Goal: Task Accomplishment & Management: Complete application form

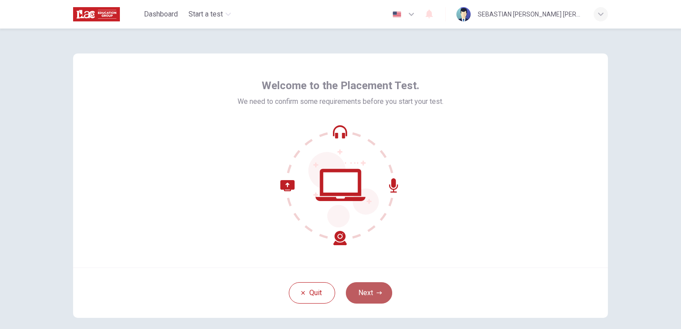
click at [372, 295] on button "Next" at bounding box center [369, 292] width 46 height 21
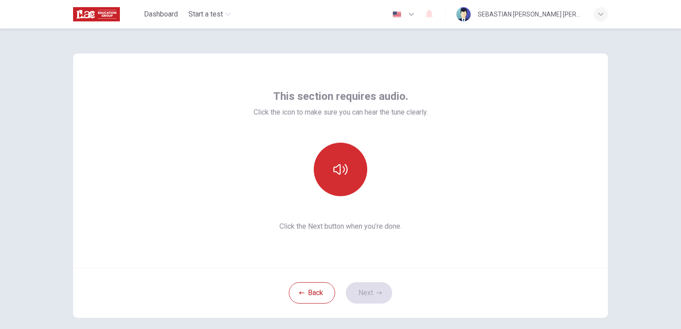
click at [341, 170] on icon "button" at bounding box center [340, 169] width 14 height 11
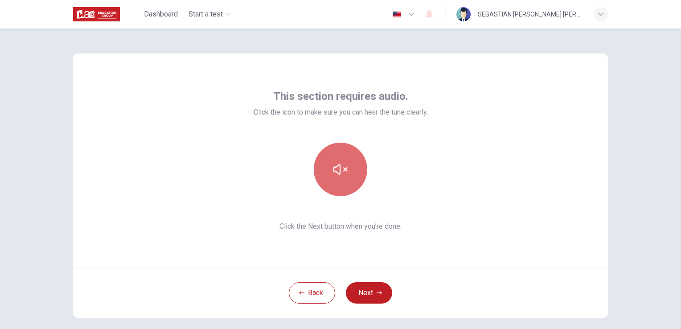
click at [336, 167] on icon "button" at bounding box center [340, 169] width 14 height 14
click at [319, 229] on span "Click the Next button when you’re done." at bounding box center [341, 226] width 174 height 11
click at [346, 165] on button "button" at bounding box center [340, 169] width 53 height 53
click at [337, 171] on icon "button" at bounding box center [340, 169] width 14 height 11
click at [349, 172] on button "button" at bounding box center [340, 169] width 53 height 53
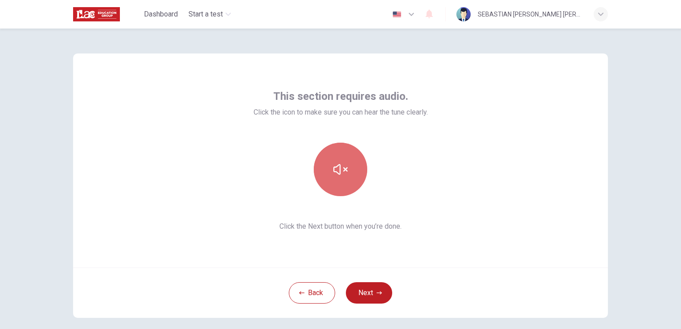
click at [318, 165] on button "button" at bounding box center [340, 169] width 53 height 53
click at [337, 167] on icon "button" at bounding box center [340, 169] width 14 height 14
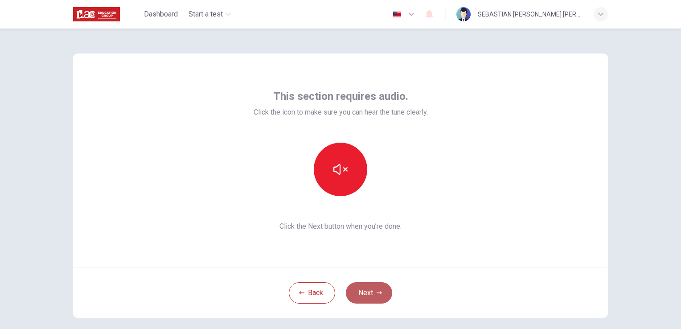
click at [364, 297] on button "Next" at bounding box center [369, 292] width 46 height 21
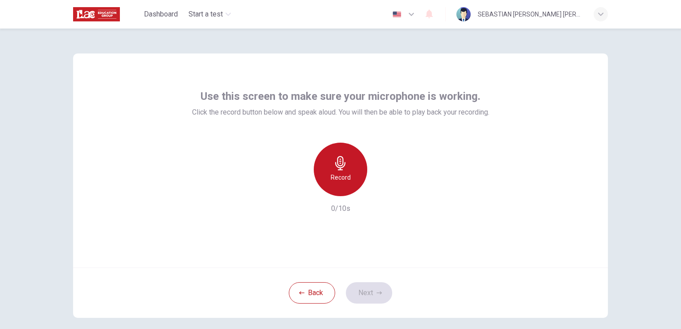
click at [344, 178] on h6 "Record" at bounding box center [341, 177] width 20 height 11
click at [339, 187] on div "Stop" at bounding box center [340, 169] width 53 height 53
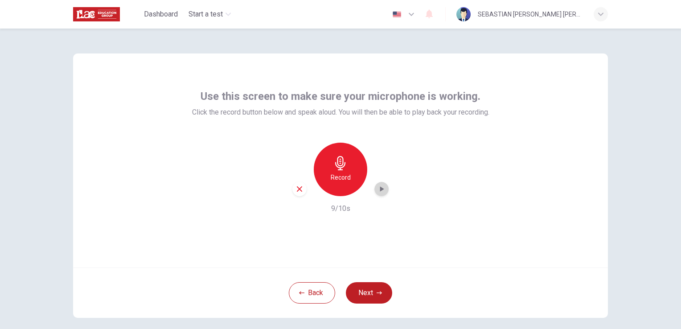
click at [377, 186] on icon "button" at bounding box center [381, 188] width 9 height 9
click at [373, 295] on button "Next" at bounding box center [369, 292] width 46 height 21
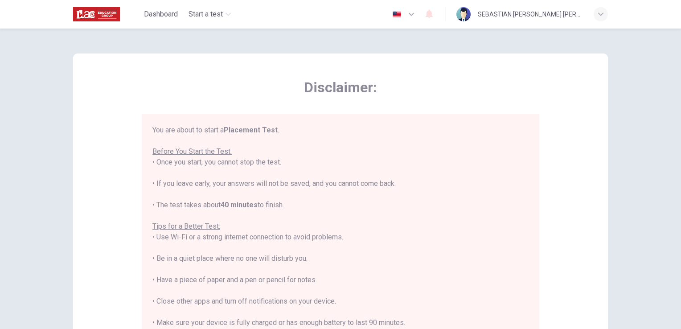
click at [585, 161] on div "Disclaimer: You are about to start a Placement Test . Before You Start the Test…" at bounding box center [340, 222] width 535 height 338
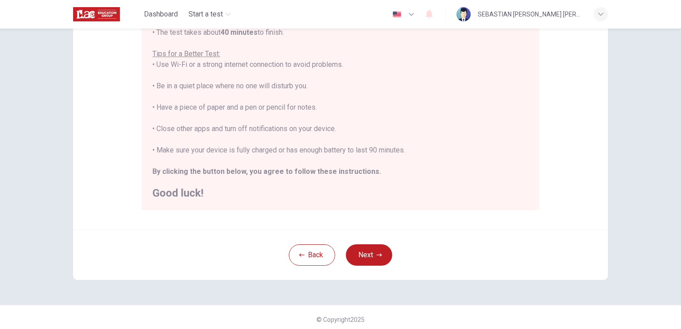
scroll to position [166, 0]
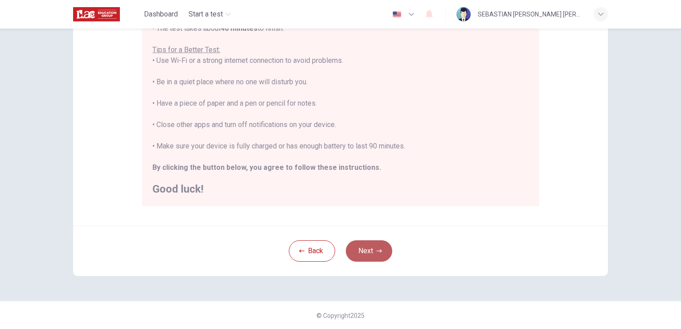
click at [360, 252] on button "Next" at bounding box center [369, 250] width 46 height 21
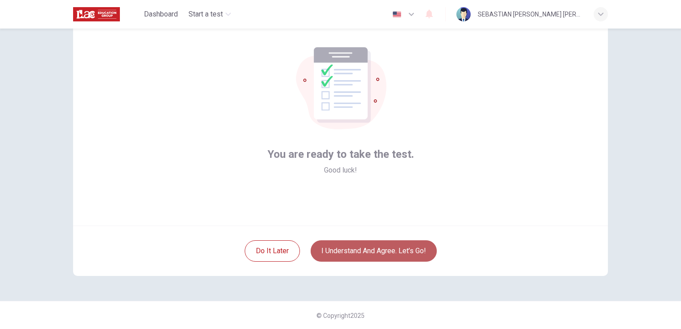
click at [392, 252] on button "I understand and agree. Let’s go!" at bounding box center [374, 250] width 126 height 21
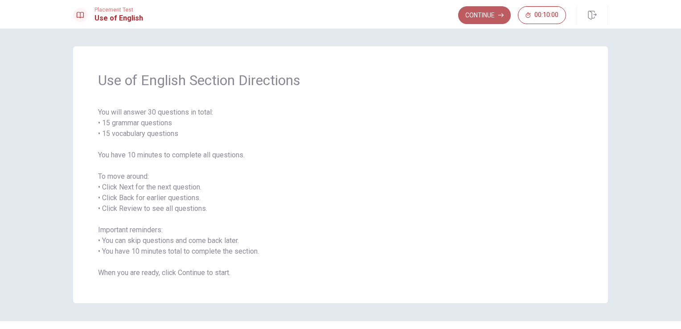
click at [473, 13] on button "Continue" at bounding box center [484, 15] width 53 height 18
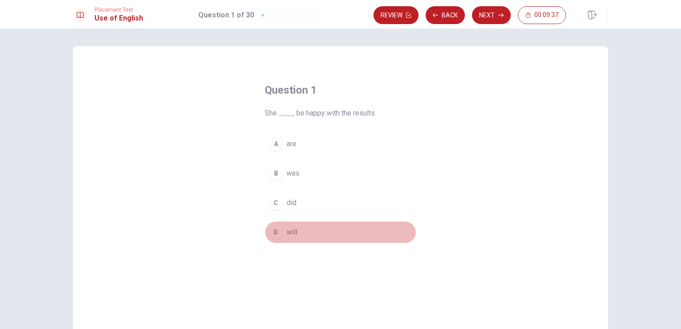
click at [272, 233] on div "D" at bounding box center [276, 232] width 14 height 14
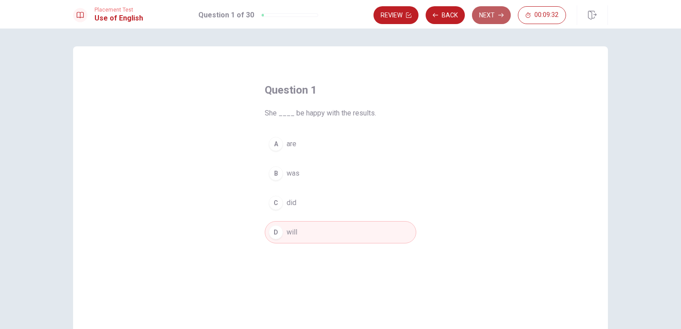
click at [485, 12] on button "Next" at bounding box center [491, 15] width 39 height 18
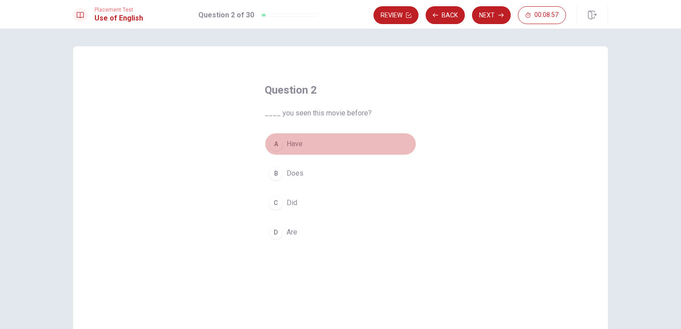
click at [287, 139] on span "Have" at bounding box center [295, 144] width 16 height 11
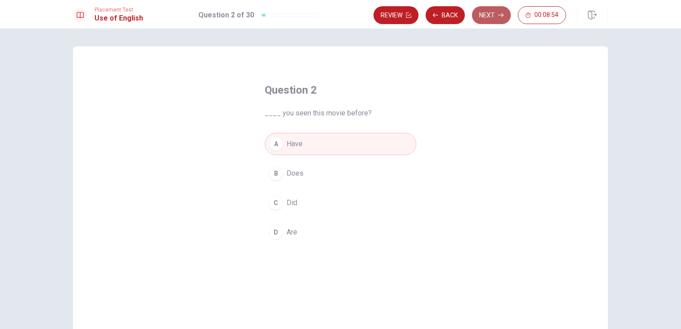
click at [495, 16] on button "Next" at bounding box center [491, 15] width 39 height 18
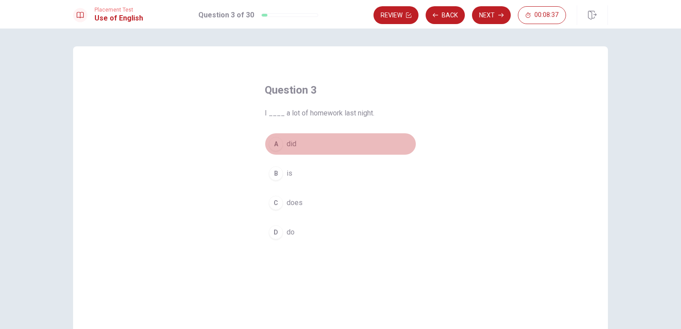
click at [291, 143] on span "did" at bounding box center [292, 144] width 10 height 11
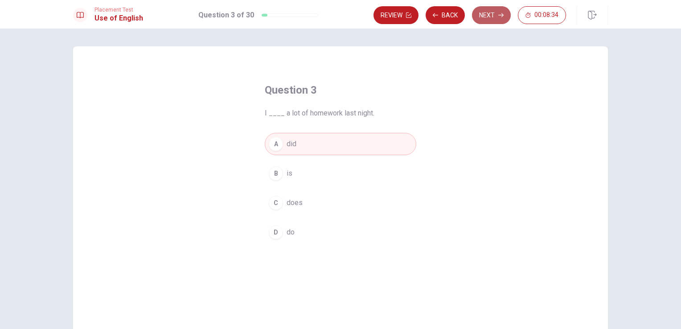
click at [498, 15] on button "Next" at bounding box center [491, 15] width 39 height 18
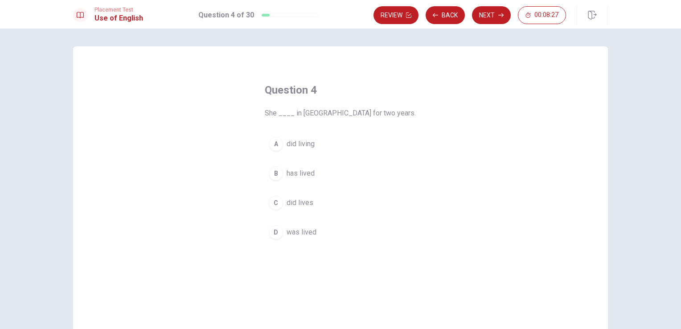
click at [360, 111] on span "She ____ in [GEOGRAPHIC_DATA] for two years." at bounding box center [340, 113] width 151 height 11
click at [308, 170] on span "has lived" at bounding box center [301, 173] width 28 height 11
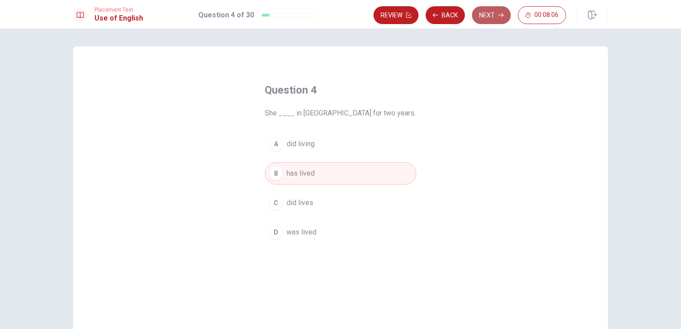
click at [486, 10] on button "Next" at bounding box center [491, 15] width 39 height 18
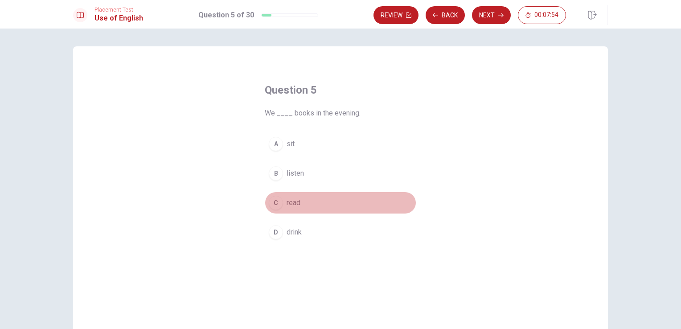
click at [297, 203] on span "read" at bounding box center [294, 202] width 14 height 11
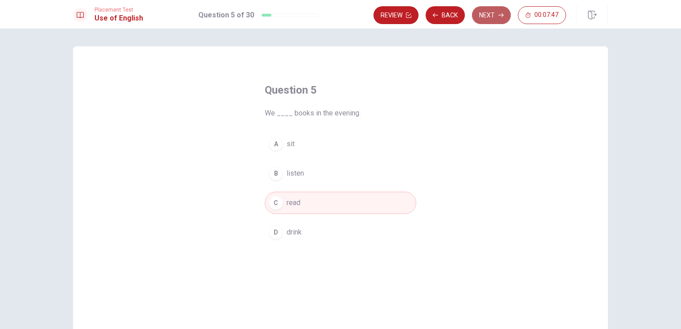
click at [483, 16] on button "Next" at bounding box center [491, 15] width 39 height 18
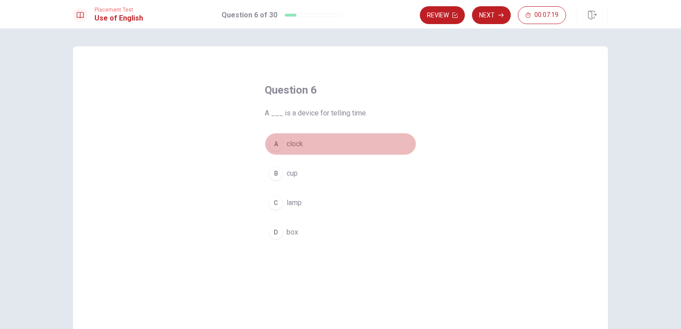
click at [298, 146] on span "clock" at bounding box center [295, 144] width 16 height 11
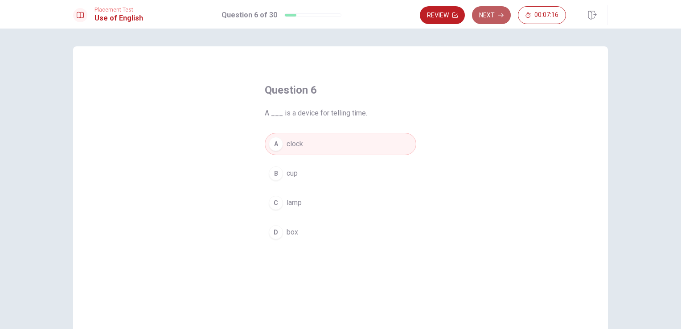
click at [485, 12] on button "Next" at bounding box center [491, 15] width 39 height 18
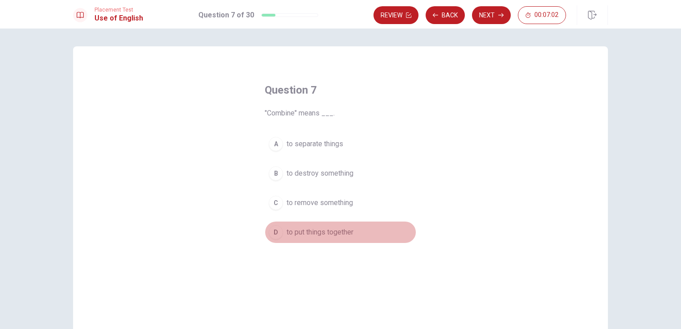
click at [313, 235] on span "to put things together" at bounding box center [320, 232] width 67 height 11
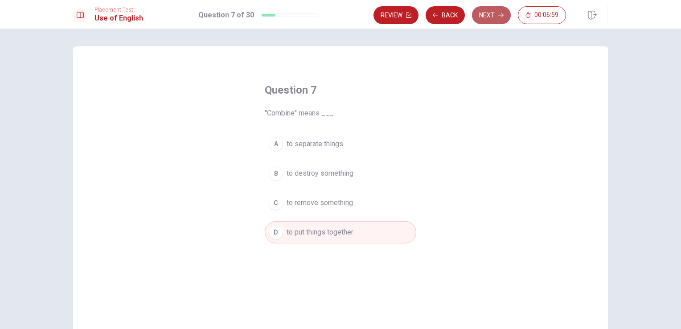
click at [491, 12] on button "Next" at bounding box center [491, 15] width 39 height 18
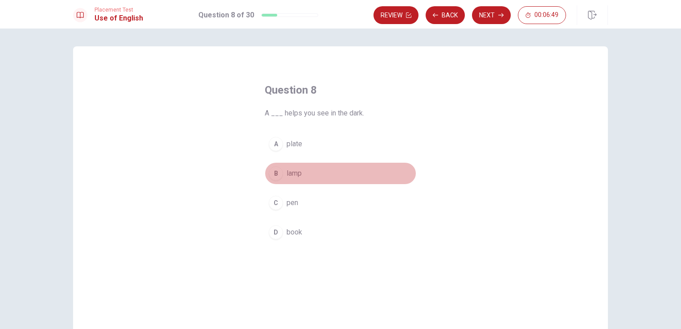
click at [291, 175] on span "lamp" at bounding box center [294, 173] width 15 height 11
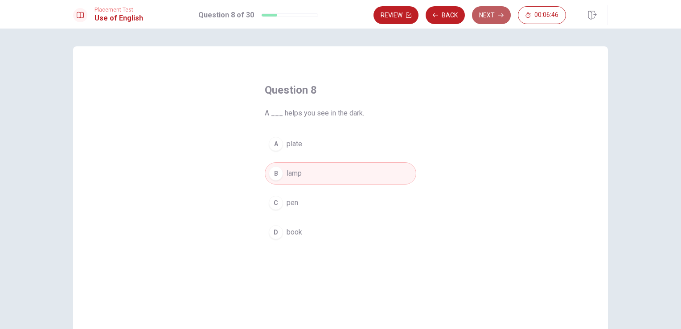
click at [499, 20] on button "Next" at bounding box center [491, 15] width 39 height 18
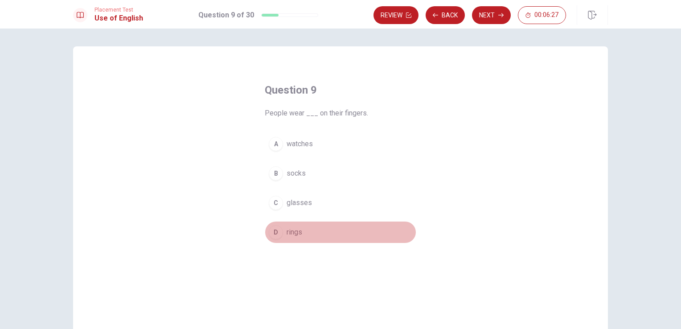
click at [301, 230] on button "D rings" at bounding box center [340, 232] width 151 height 22
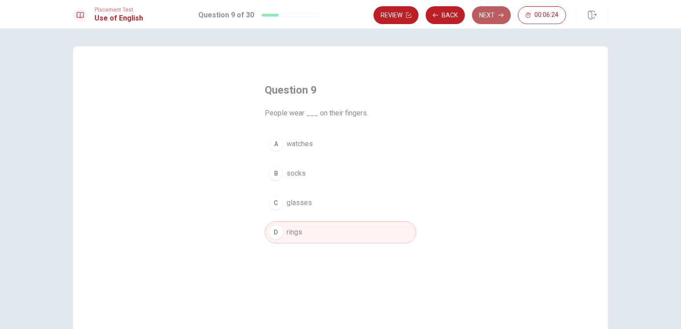
click at [497, 13] on button "Next" at bounding box center [491, 15] width 39 height 18
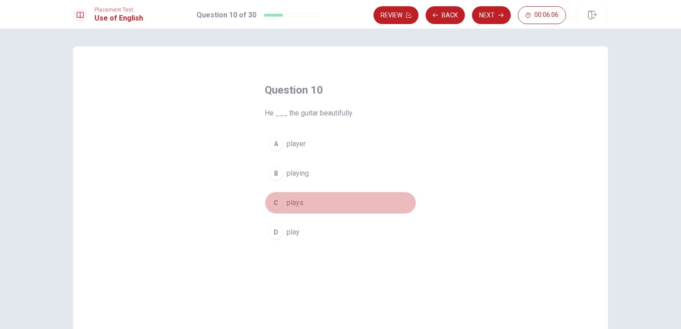
click at [306, 202] on button "C plays" at bounding box center [340, 203] width 151 height 22
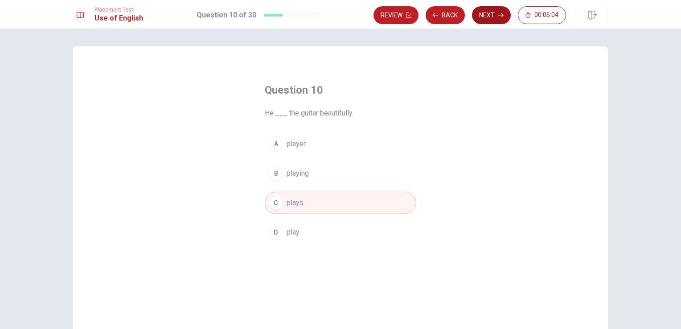
click at [496, 10] on button "Next" at bounding box center [491, 15] width 39 height 18
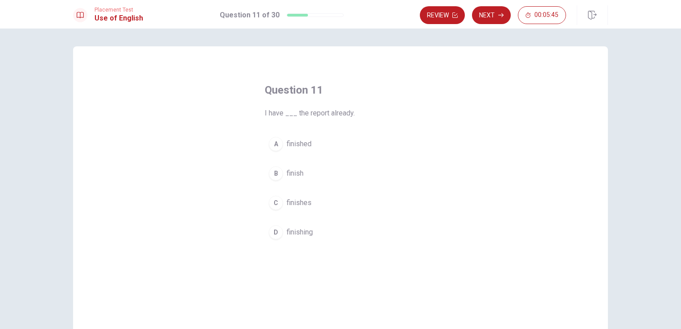
click at [301, 144] on span "finished" at bounding box center [299, 144] width 25 height 11
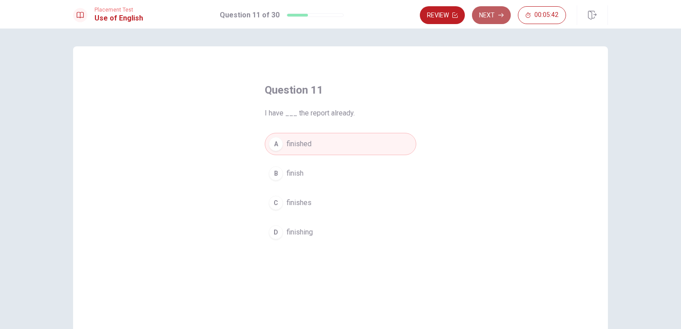
click at [493, 15] on button "Next" at bounding box center [491, 15] width 39 height 18
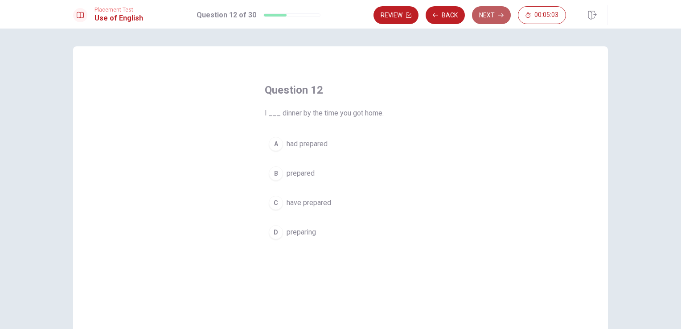
click at [491, 12] on button "Next" at bounding box center [491, 15] width 39 height 18
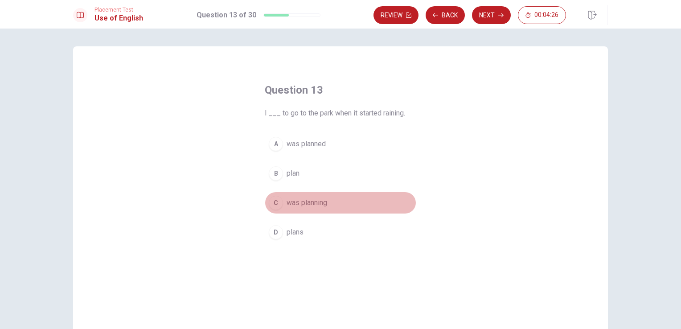
click at [323, 203] on span "was planning" at bounding box center [307, 202] width 41 height 11
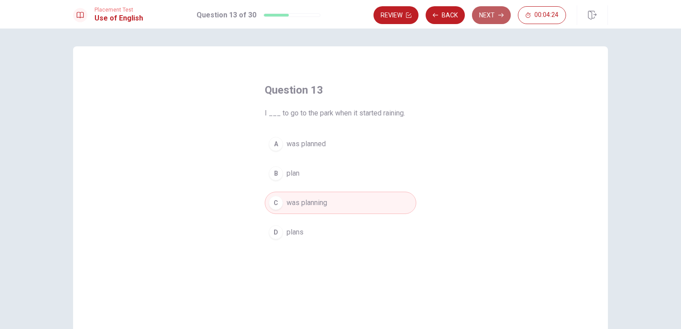
click at [490, 16] on button "Next" at bounding box center [491, 15] width 39 height 18
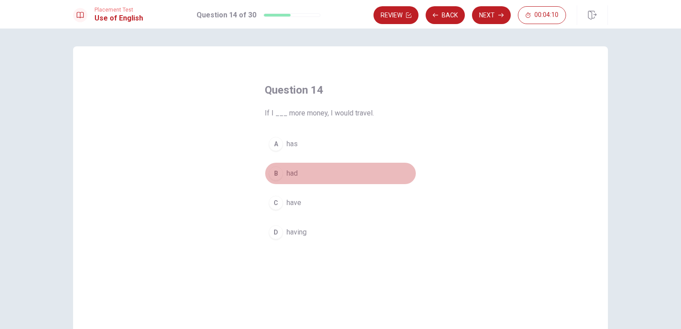
click at [291, 173] on span "had" at bounding box center [292, 173] width 11 height 11
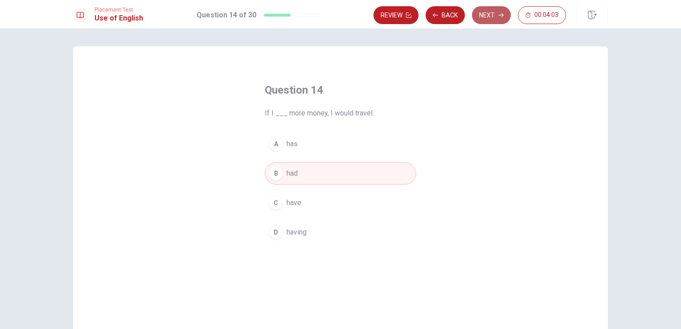
click at [484, 15] on button "Next" at bounding box center [491, 15] width 39 height 18
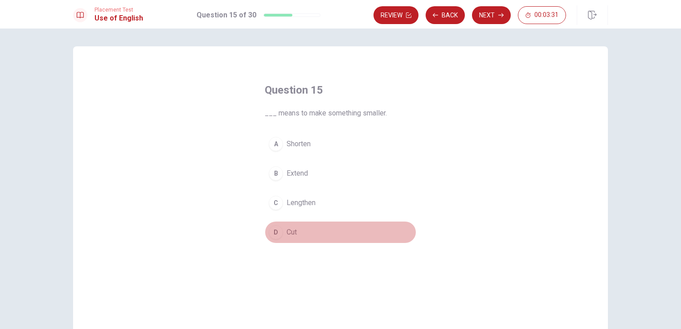
click at [307, 230] on button "D Cut" at bounding box center [340, 232] width 151 height 22
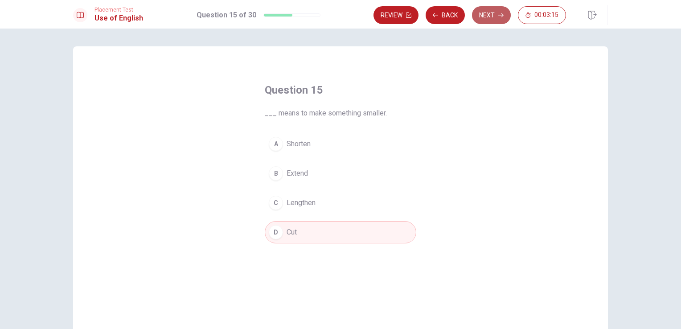
click at [482, 17] on button "Next" at bounding box center [491, 15] width 39 height 18
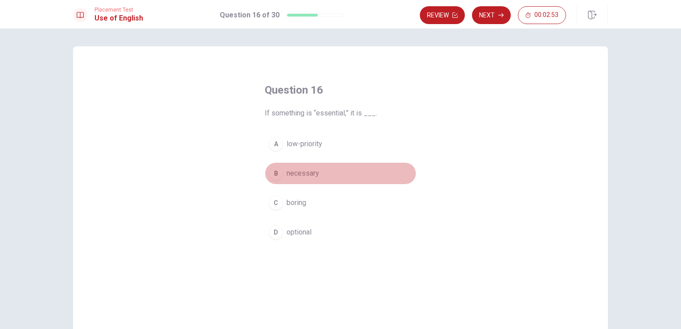
click at [311, 172] on span "necessary" at bounding box center [303, 173] width 33 height 11
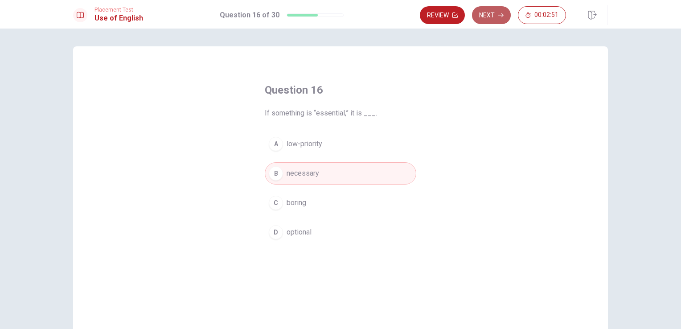
click at [498, 12] on icon "button" at bounding box center [500, 14] width 5 height 5
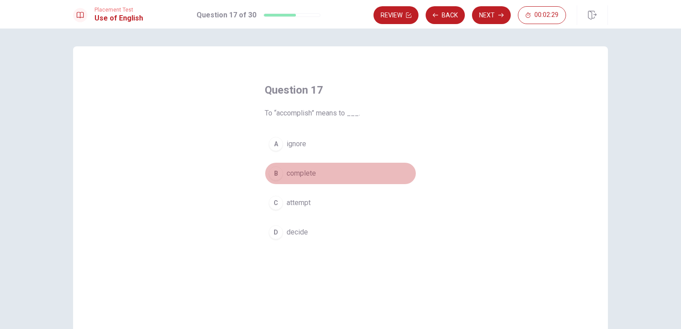
click at [308, 172] on span "complete" at bounding box center [301, 173] width 29 height 11
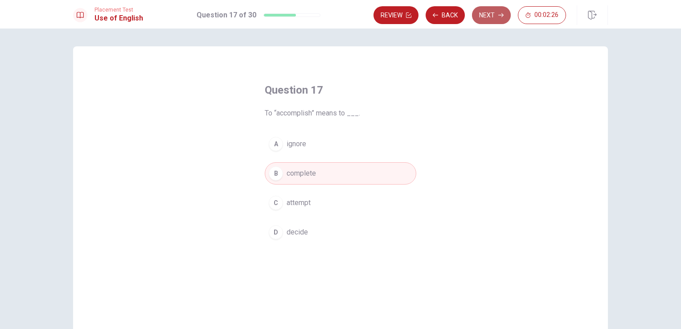
click at [491, 15] on button "Next" at bounding box center [491, 15] width 39 height 18
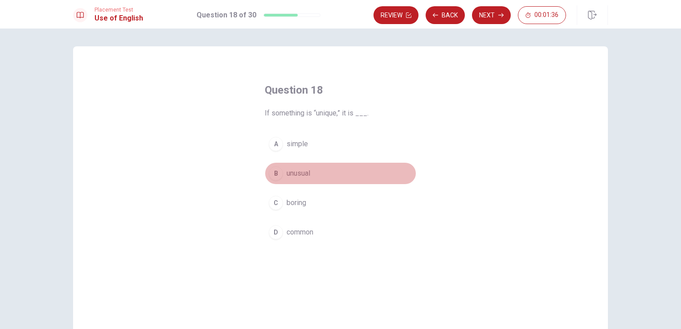
click at [314, 173] on button "B unusual" at bounding box center [340, 173] width 151 height 22
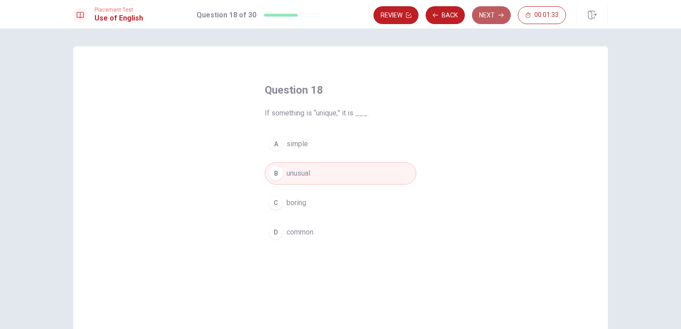
click at [494, 16] on button "Next" at bounding box center [491, 15] width 39 height 18
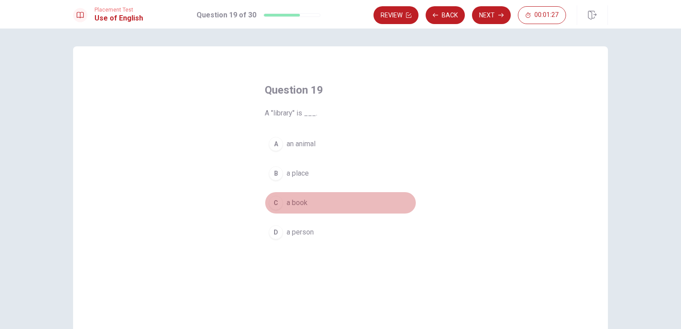
click at [295, 205] on span "a book" at bounding box center [297, 202] width 21 height 11
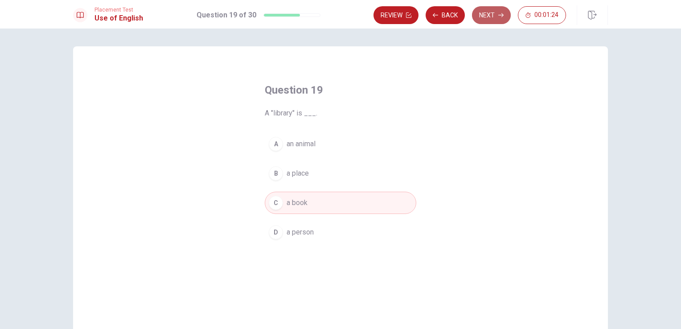
click at [493, 13] on button "Next" at bounding box center [491, 15] width 39 height 18
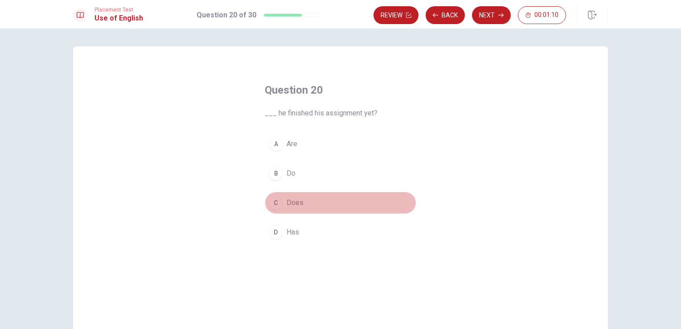
click at [278, 203] on div "C" at bounding box center [276, 203] width 14 height 14
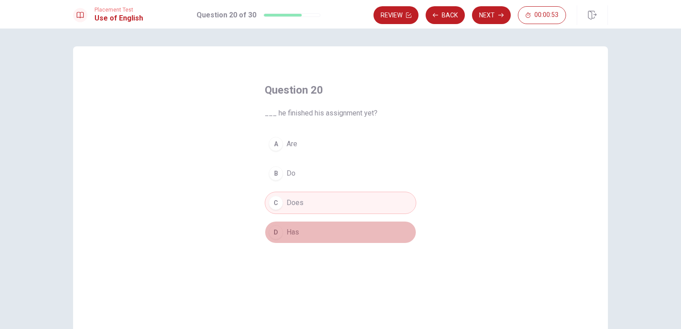
click at [291, 231] on span "Has" at bounding box center [293, 232] width 12 height 11
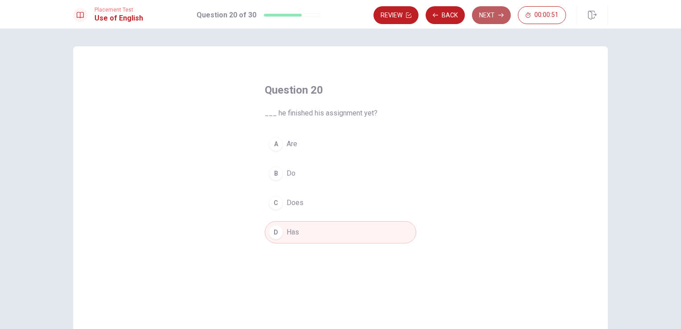
click at [490, 17] on button "Next" at bounding box center [491, 15] width 39 height 18
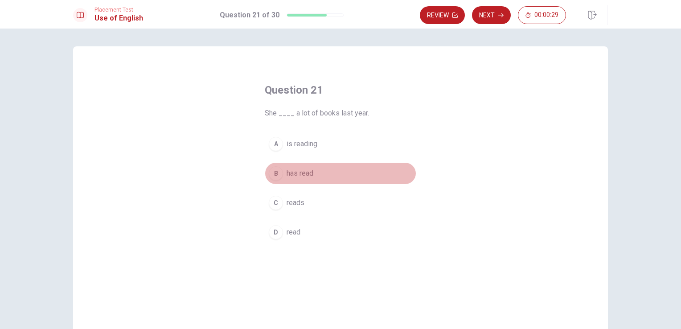
click at [316, 176] on button "B has read" at bounding box center [340, 173] width 151 height 22
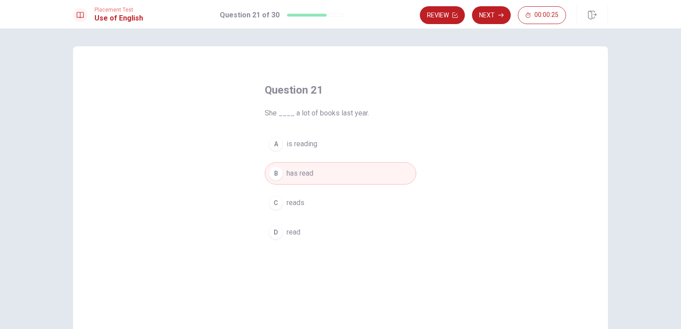
click at [306, 234] on button "D read" at bounding box center [340, 232] width 151 height 22
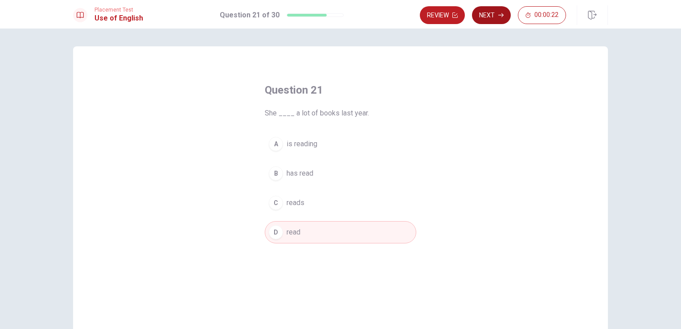
click at [492, 17] on button "Next" at bounding box center [491, 15] width 39 height 18
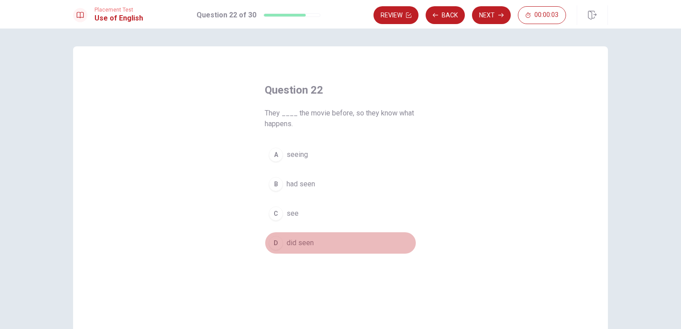
click at [298, 240] on span "did seen" at bounding box center [300, 242] width 27 height 11
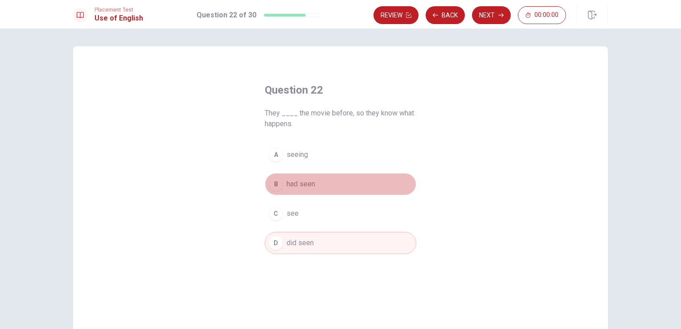
click at [305, 184] on span "had seen" at bounding box center [301, 184] width 29 height 11
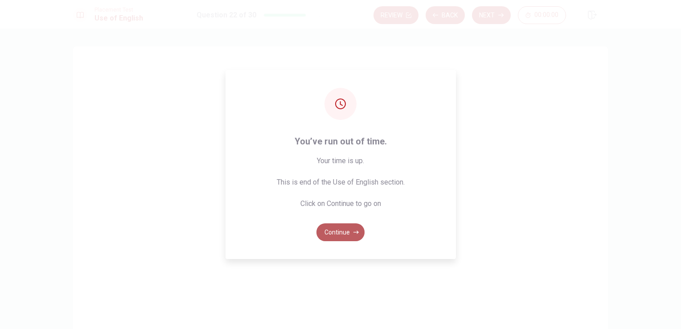
click at [350, 231] on button "Continue" at bounding box center [340, 232] width 48 height 18
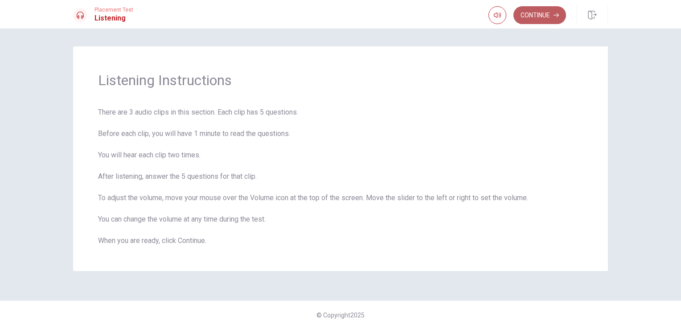
click at [533, 20] on button "Continue" at bounding box center [539, 15] width 53 height 18
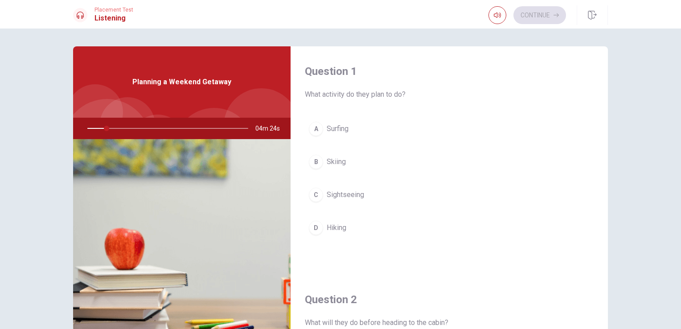
scroll to position [4, 0]
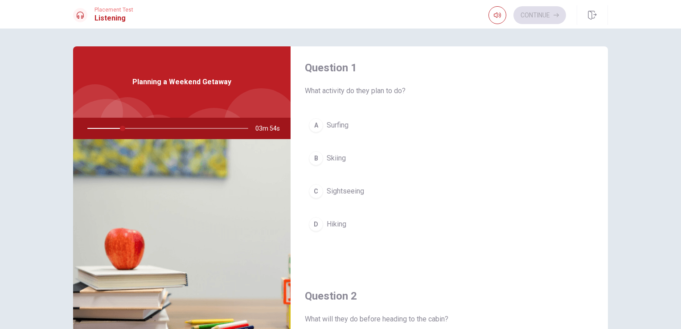
click at [449, 4] on div "Placement Test Listening Continue" at bounding box center [340, 14] width 681 height 29
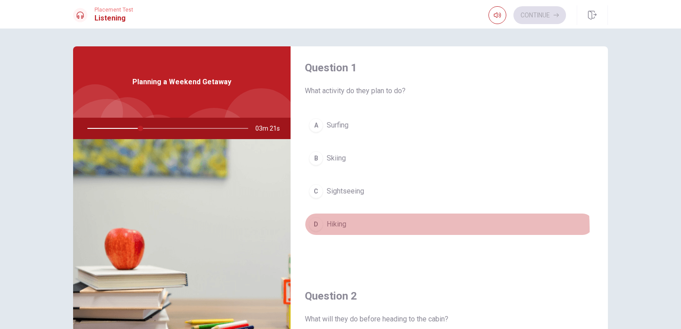
click at [359, 229] on button "D Hiking" at bounding box center [449, 224] width 289 height 22
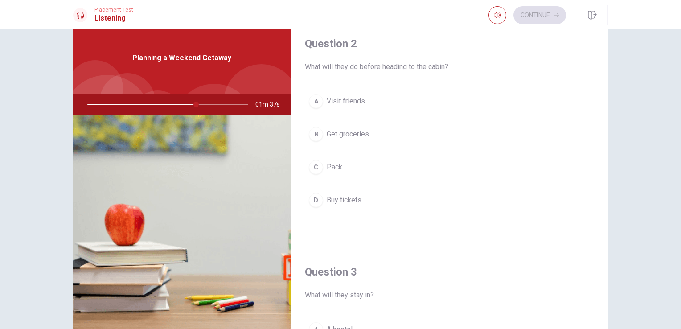
scroll to position [73, 0]
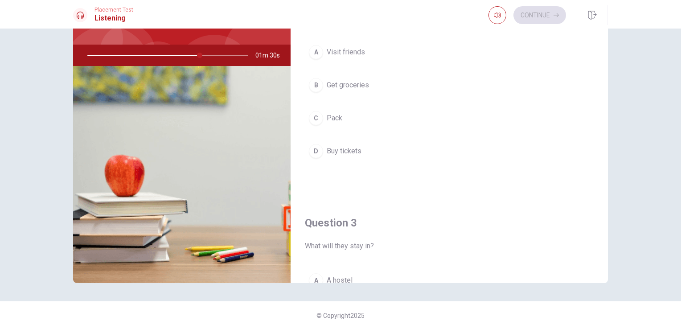
drag, startPoint x: 675, startPoint y: 206, endPoint x: 680, endPoint y: 171, distance: 35.1
click at [680, 171] on div "Question 1 What activity do they plan to do? A Surfing B Skiing C Sightseeing D…" at bounding box center [340, 179] width 681 height 300
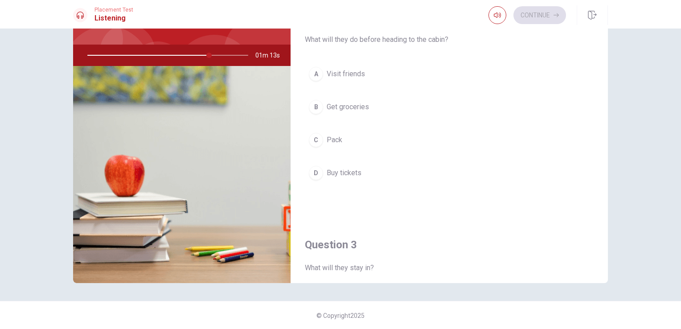
scroll to position [209, 0]
click at [357, 101] on button "B Get groceries" at bounding box center [449, 108] width 289 height 22
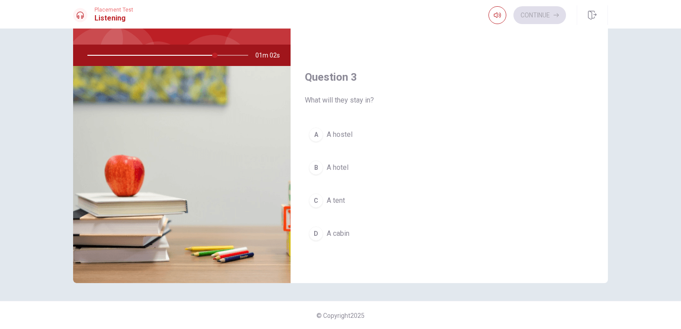
scroll to position [384, 0]
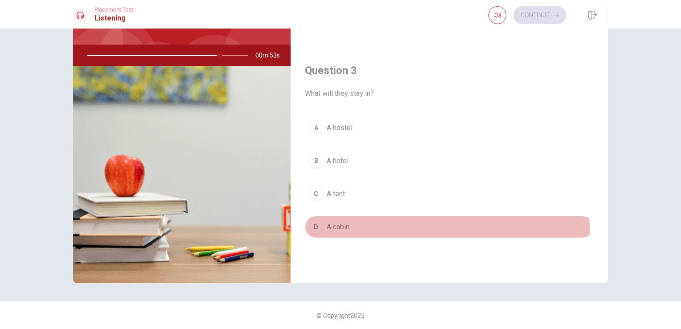
click at [340, 234] on button "D A cabin" at bounding box center [449, 227] width 289 height 22
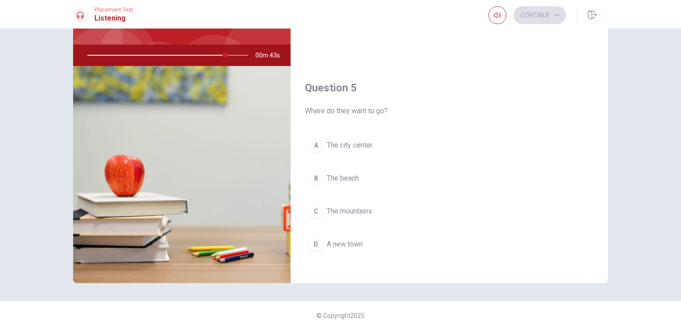
scroll to position [827, 0]
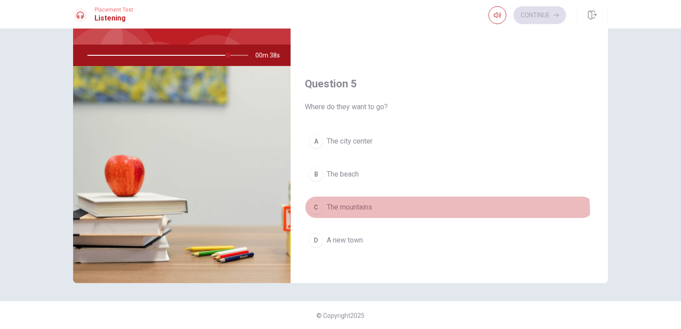
click at [396, 210] on button "C The mountains" at bounding box center [449, 207] width 289 height 22
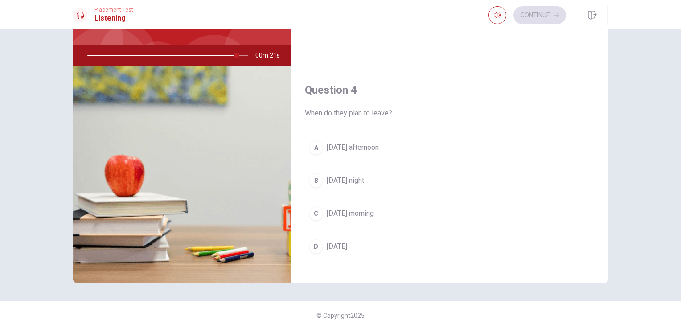
scroll to position [598, 0]
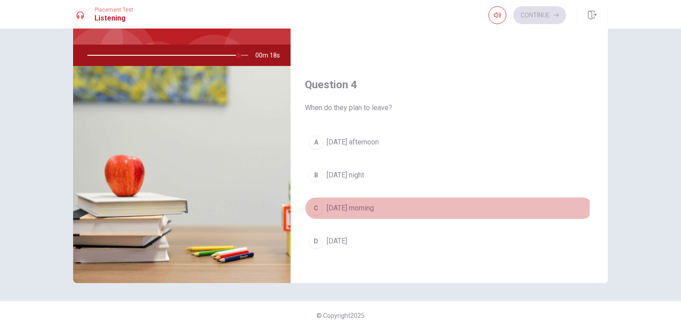
click at [359, 204] on span "[DATE] morning" at bounding box center [350, 208] width 47 height 11
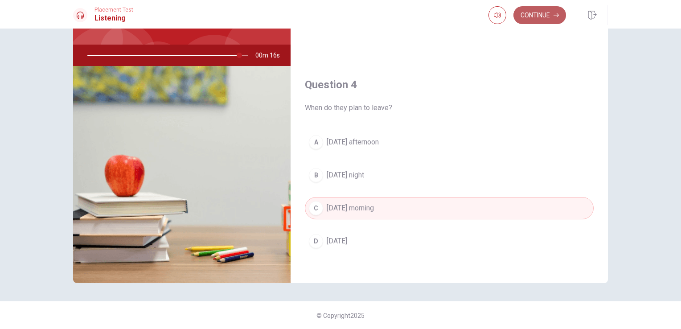
click at [550, 13] on button "Continue" at bounding box center [539, 15] width 53 height 18
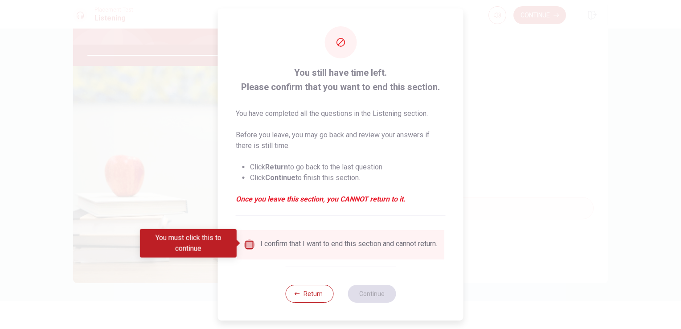
click at [250, 243] on input "You must click this to continue" at bounding box center [249, 244] width 11 height 11
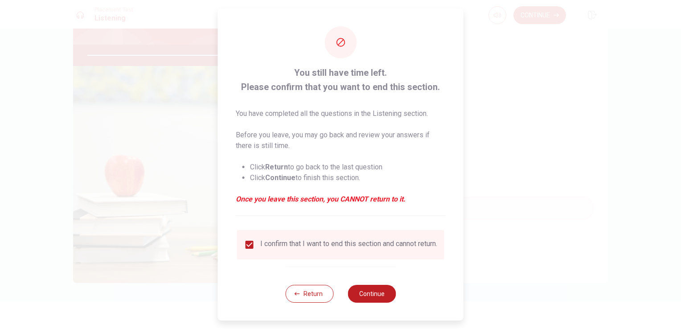
type input "0"
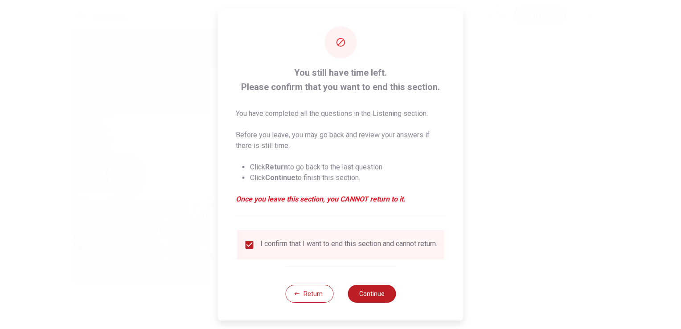
click at [248, 243] on input "checkbox" at bounding box center [249, 244] width 11 height 11
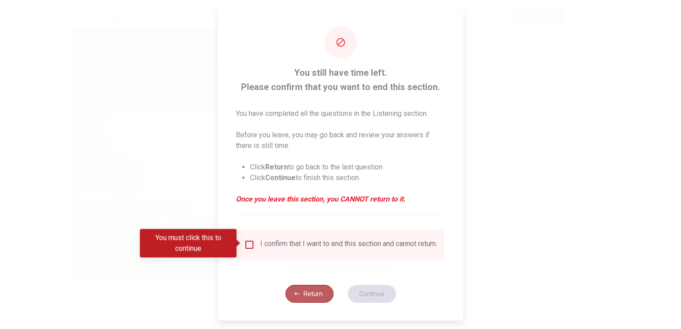
click at [310, 300] on button "Return" at bounding box center [309, 294] width 48 height 18
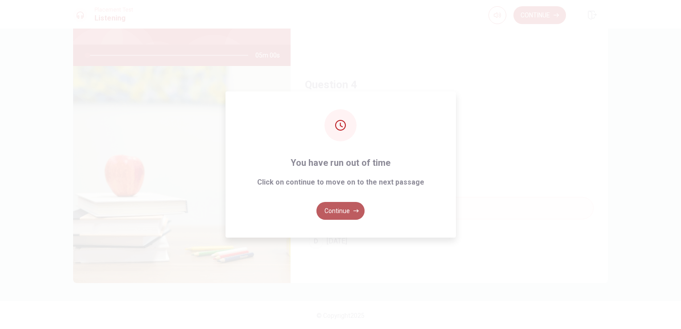
click at [346, 215] on button "Continue" at bounding box center [340, 211] width 48 height 18
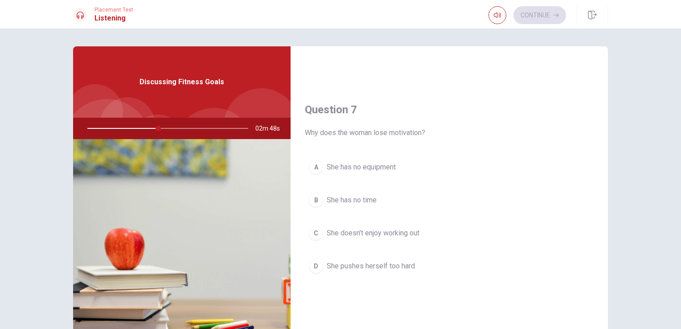
scroll to position [213, 0]
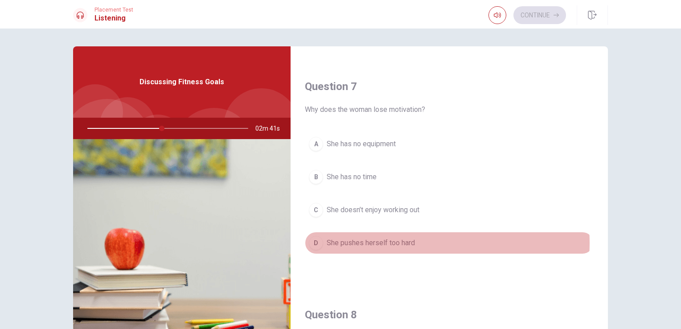
click at [412, 242] on span "She pushes herself too hard" at bounding box center [371, 242] width 88 height 11
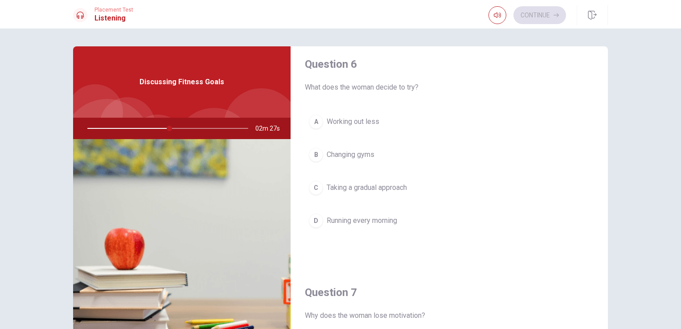
scroll to position [0, 0]
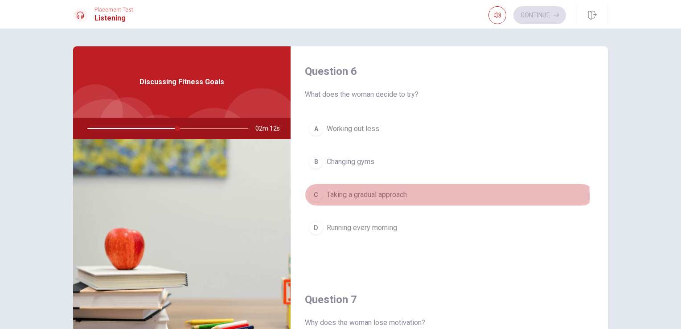
click at [369, 196] on span "Taking a gradual approach" at bounding box center [367, 194] width 80 height 11
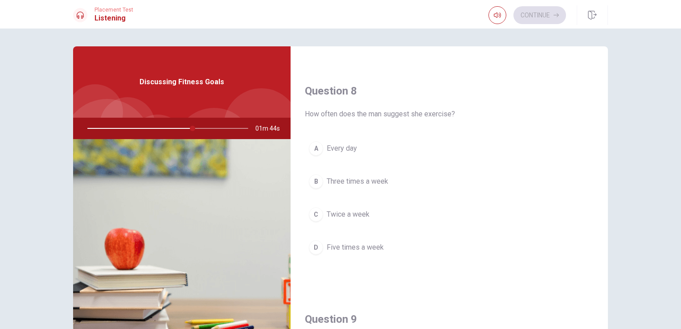
scroll to position [446, 0]
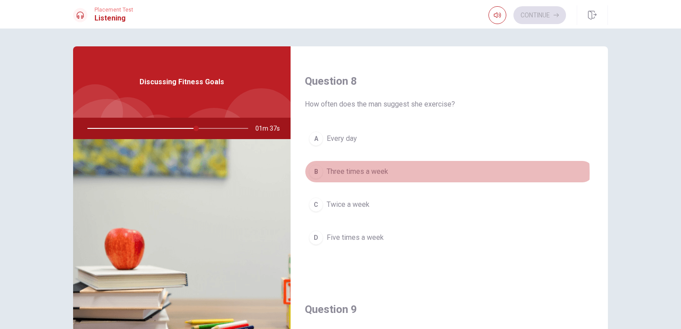
click at [396, 171] on button "B Three times a week" at bounding box center [449, 171] width 289 height 22
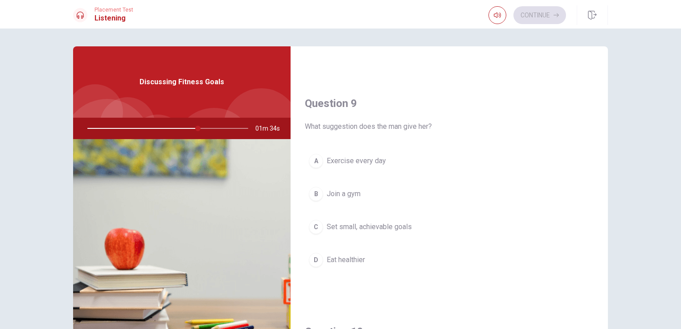
scroll to position [668, 0]
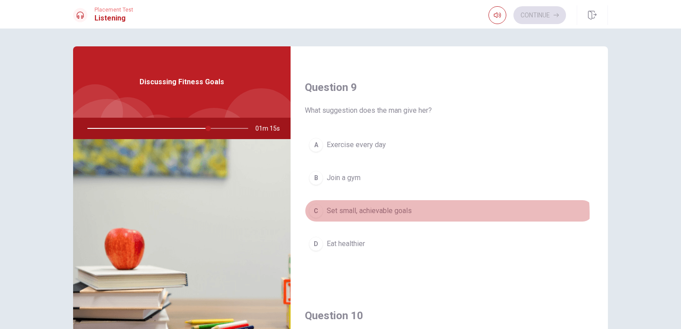
click at [420, 210] on button "C Set small, achievable goals" at bounding box center [449, 211] width 289 height 22
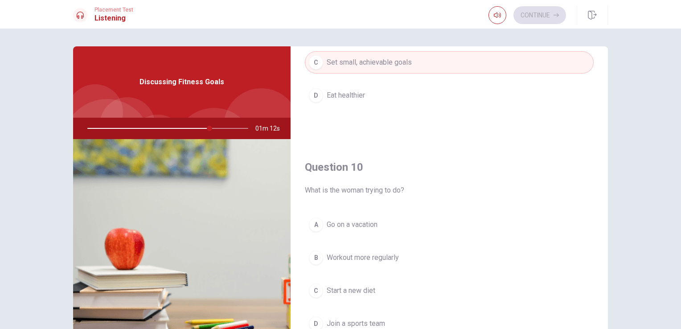
scroll to position [827, 0]
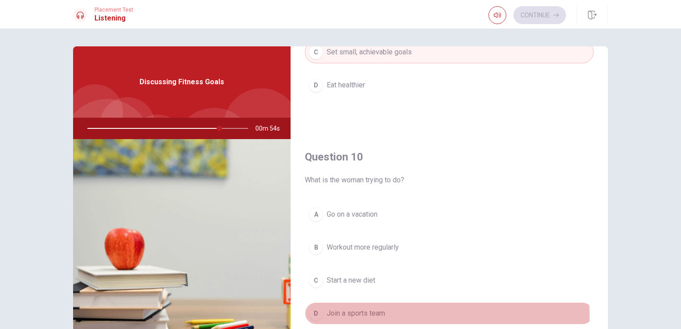
click at [385, 312] on button "D Join a sports team" at bounding box center [449, 313] width 289 height 22
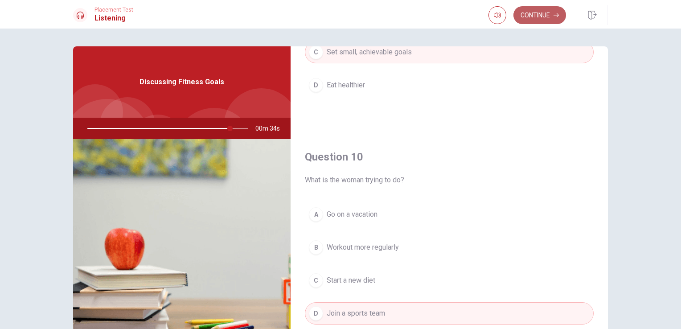
click at [544, 18] on button "Continue" at bounding box center [539, 15] width 53 height 18
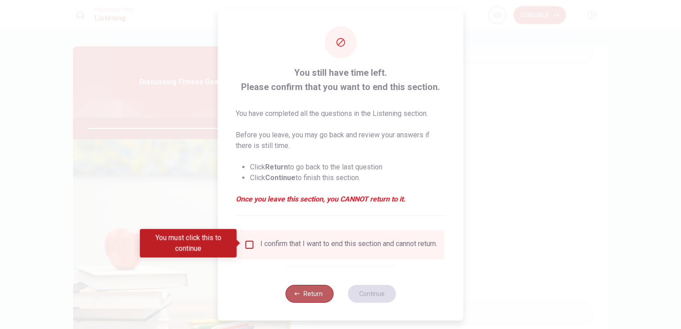
click at [315, 302] on button "Return" at bounding box center [309, 294] width 48 height 18
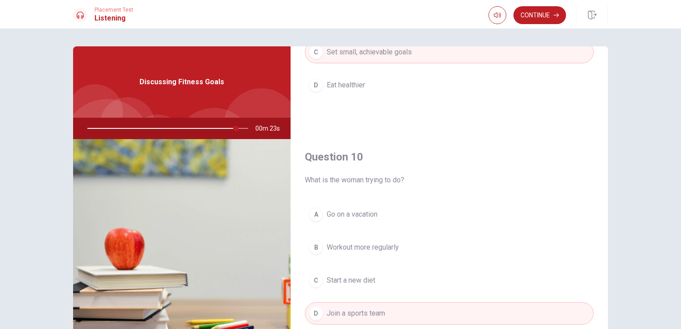
click at [649, 86] on div "Question 6 What does the woman decide to try? A Working out less B Changing gym…" at bounding box center [340, 179] width 681 height 300
type input "0"
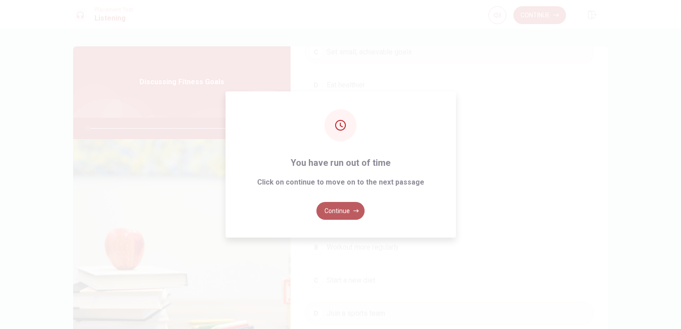
click at [347, 212] on button "Continue" at bounding box center [340, 211] width 48 height 18
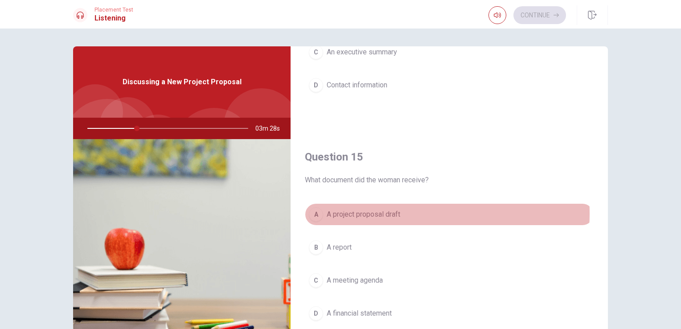
click at [391, 210] on span "A project proposal draft" at bounding box center [364, 214] width 74 height 11
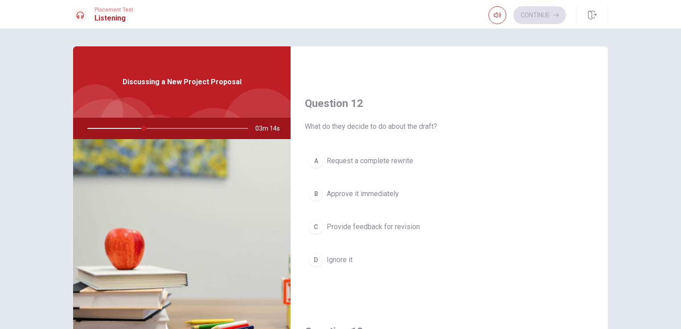
scroll to position [203, 0]
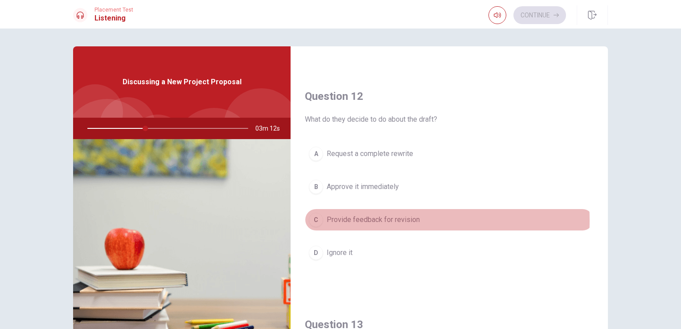
click at [379, 219] on span "Provide feedback for revision" at bounding box center [373, 219] width 93 height 11
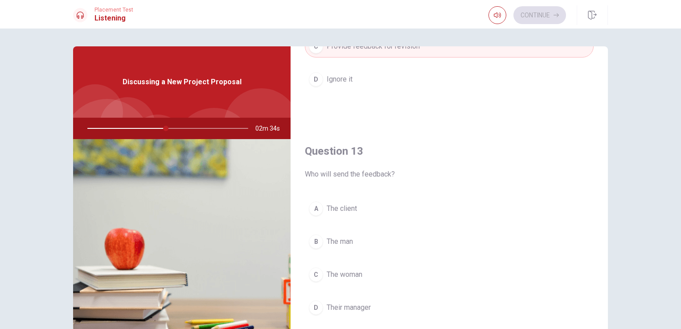
scroll to position [413, 0]
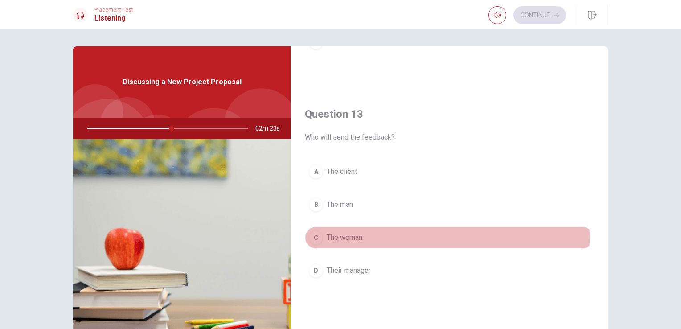
click at [374, 235] on button "C The woman" at bounding box center [449, 237] width 289 height 22
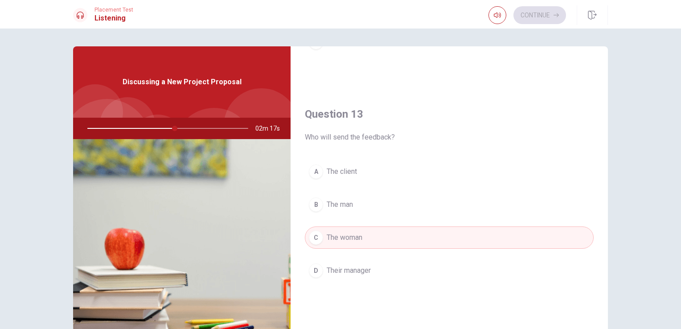
drag, startPoint x: 600, startPoint y: 172, endPoint x: 604, endPoint y: 179, distance: 8.0
click at [604, 179] on div "Question 11 How does the man feel about the draft? A He agrees it’s vague B He …" at bounding box center [449, 201] width 317 height 310
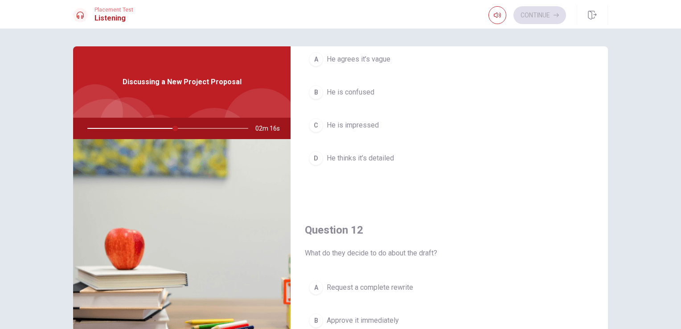
scroll to position [0, 0]
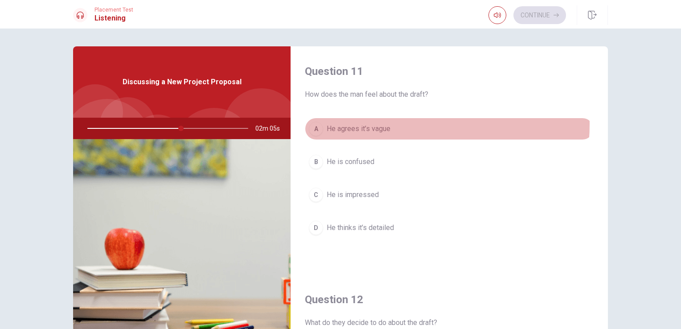
click at [380, 124] on span "He agrees it’s vague" at bounding box center [359, 128] width 64 height 11
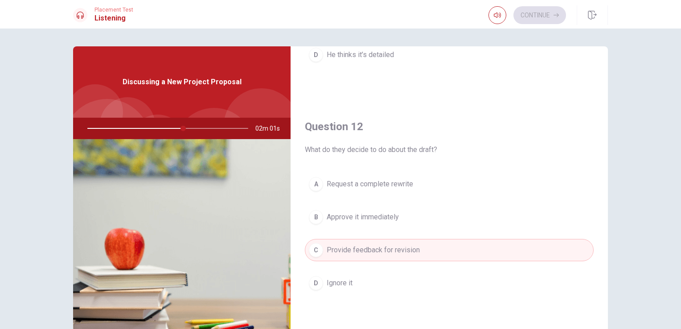
scroll to position [174, 0]
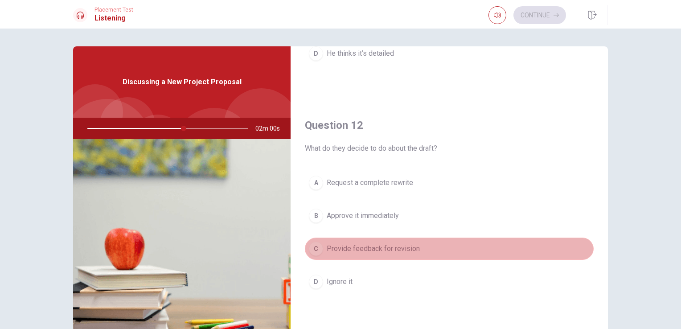
click at [481, 247] on button "C Provide feedback for revision" at bounding box center [449, 248] width 289 height 22
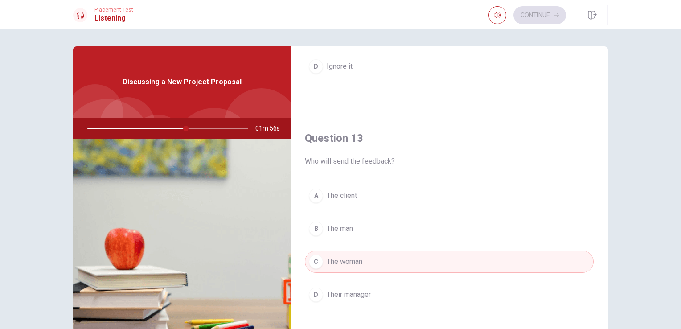
scroll to position [395, 0]
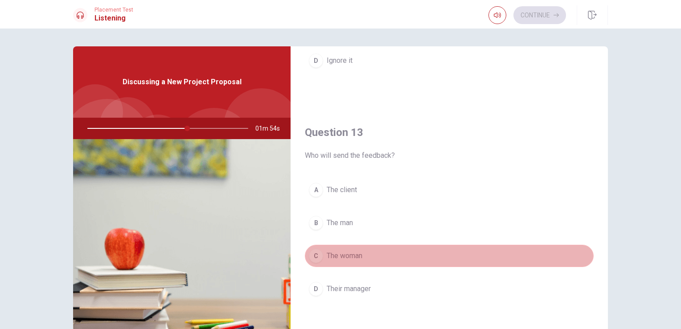
click at [529, 252] on button "C The woman" at bounding box center [449, 256] width 289 height 22
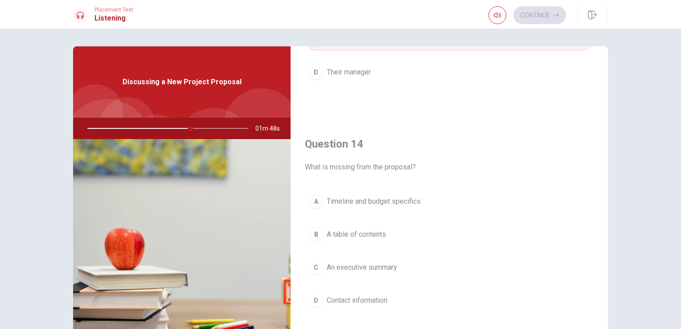
scroll to position [606, 0]
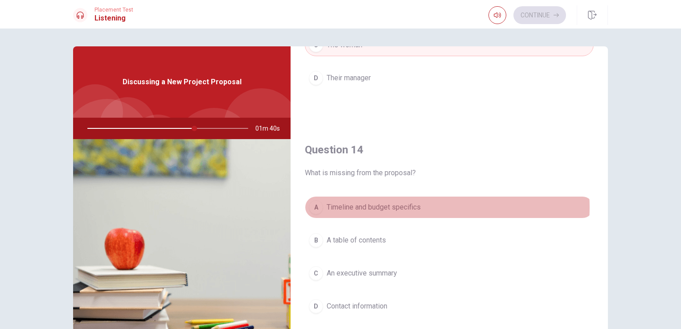
click at [429, 205] on button "A Timeline and budget specifics" at bounding box center [449, 207] width 289 height 22
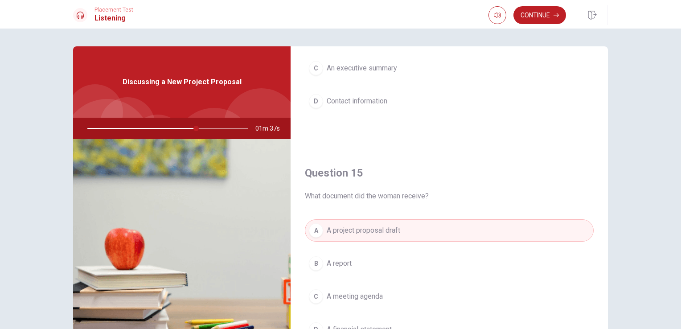
scroll to position [827, 0]
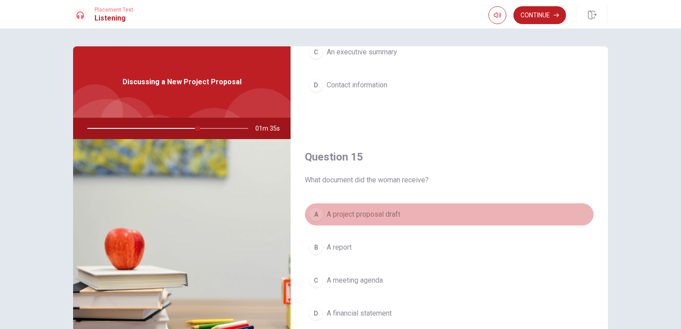
click at [479, 209] on button "A A project proposal draft" at bounding box center [449, 214] width 289 height 22
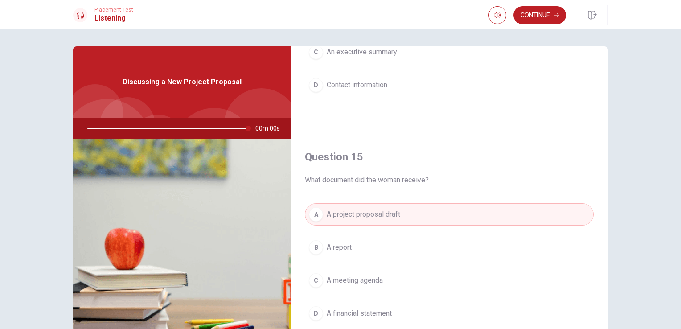
type input "0"
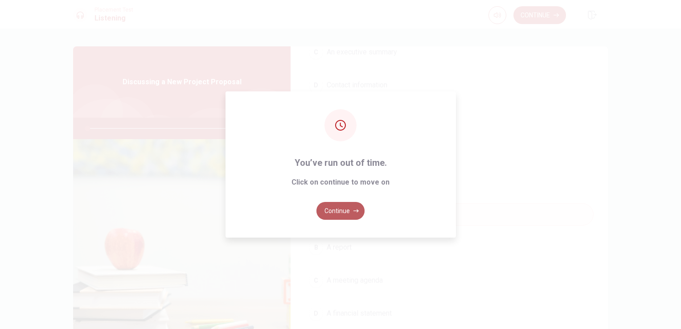
click at [339, 205] on button "Continue" at bounding box center [340, 211] width 48 height 18
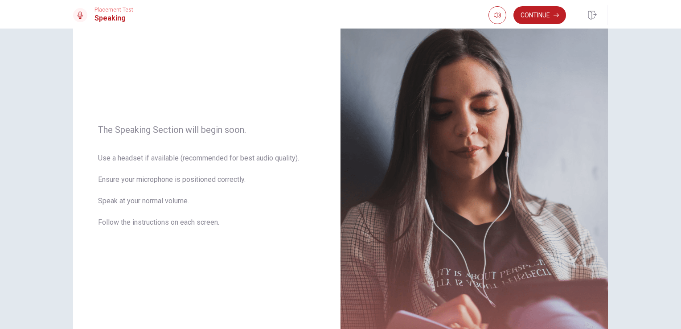
scroll to position [65, 0]
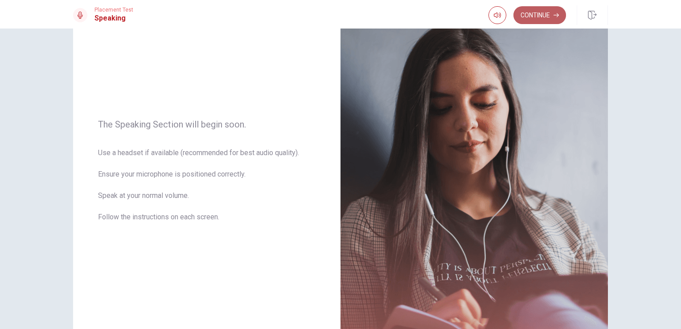
click at [544, 11] on button "Continue" at bounding box center [539, 15] width 53 height 18
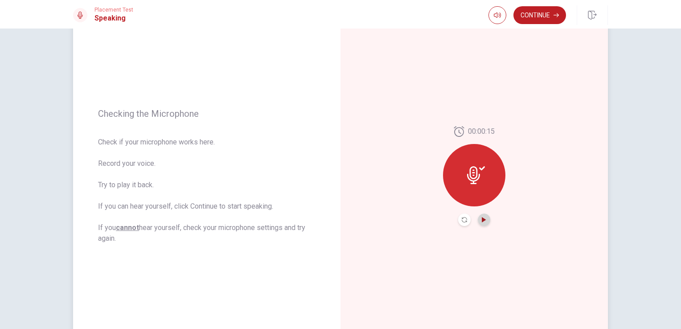
click at [482, 220] on icon "Play Audio" at bounding box center [484, 219] width 4 height 5
click at [548, 13] on button "Continue" at bounding box center [539, 15] width 53 height 18
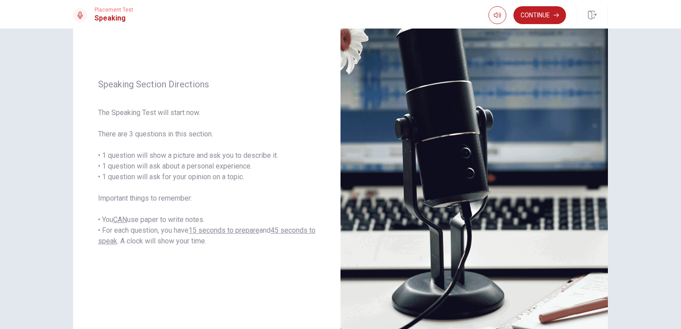
scroll to position [79, 0]
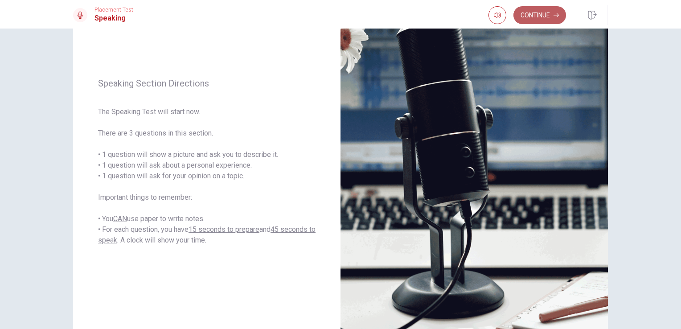
click at [541, 14] on button "Continue" at bounding box center [539, 15] width 53 height 18
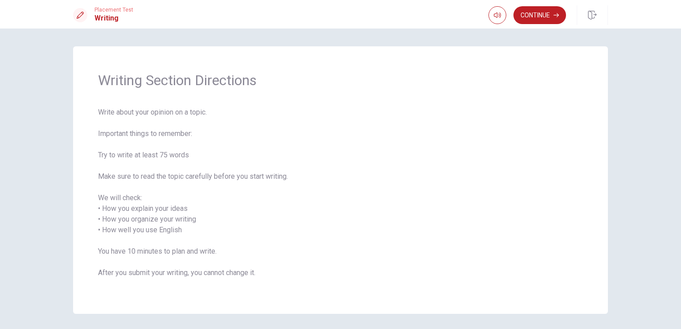
scroll to position [31, 0]
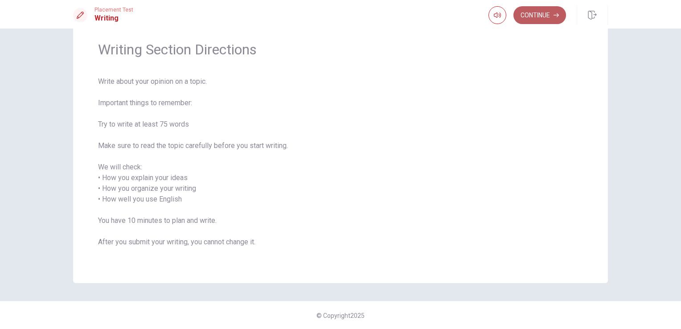
click at [545, 15] on button "Continue" at bounding box center [539, 15] width 53 height 18
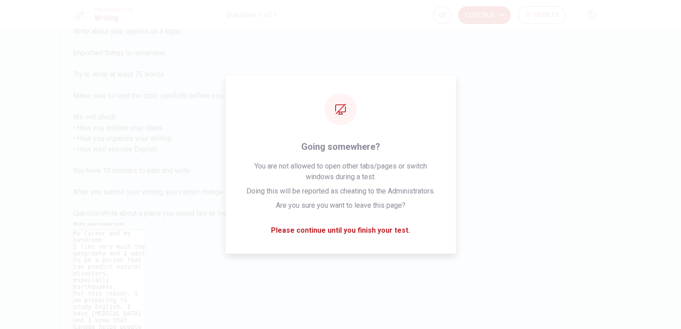
type textarea "My Career and my syndrome I like very much the geography and I want to be a per…"
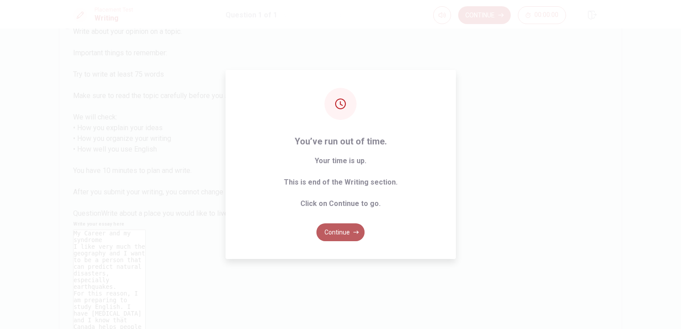
click at [343, 229] on button "Continue" at bounding box center [340, 232] width 48 height 18
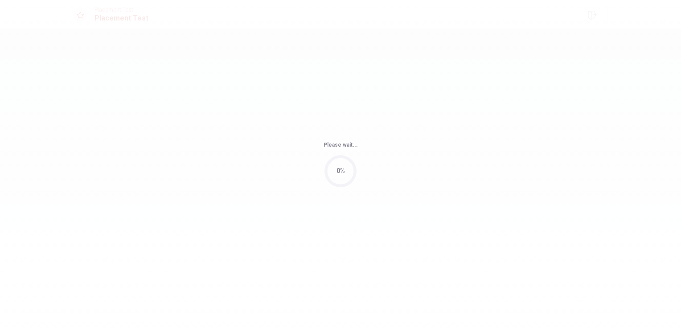
scroll to position [0, 0]
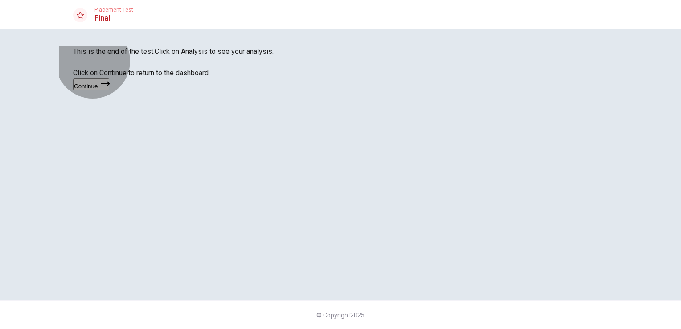
click at [109, 90] on button "Continue" at bounding box center [91, 84] width 36 height 12
